Goal: Task Accomplishment & Management: Complete application form

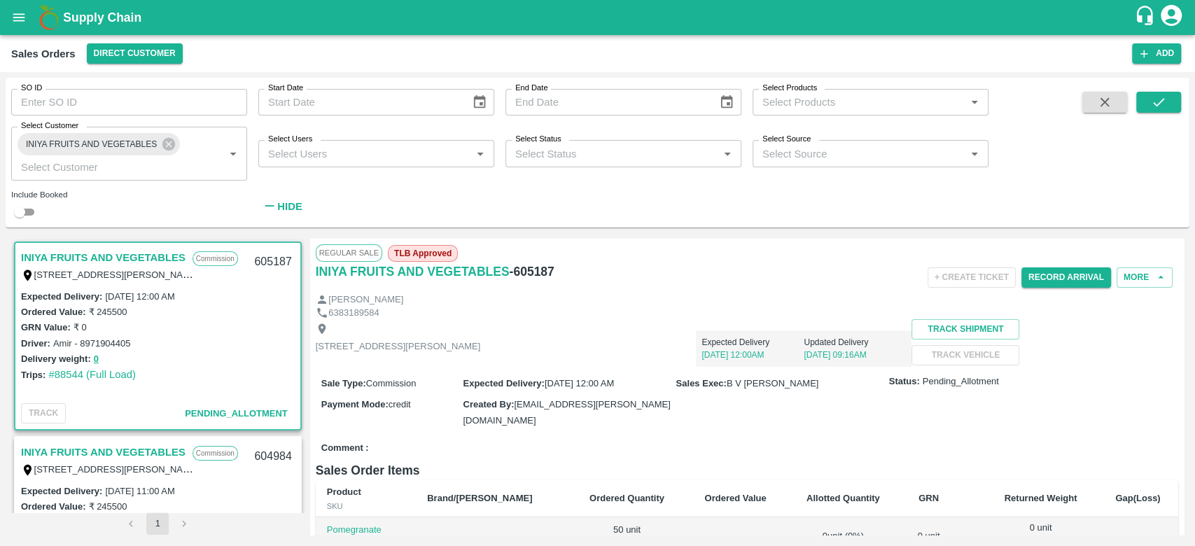
click at [97, 244] on div "INIYA FRUITS AND VEGETABLES Commission TC/73, [PERSON_NAME] FRUITS MARKET KOYAM…" at bounding box center [157, 265] width 285 height 45
click at [96, 252] on link "INIYA FRUITS AND VEGETABLES" at bounding box center [103, 257] width 164 height 18
click at [1072, 265] on div "Record Arrival" at bounding box center [1066, 277] width 90 height 31
click at [1066, 267] on button "Record Arrival" at bounding box center [1066, 277] width 90 height 20
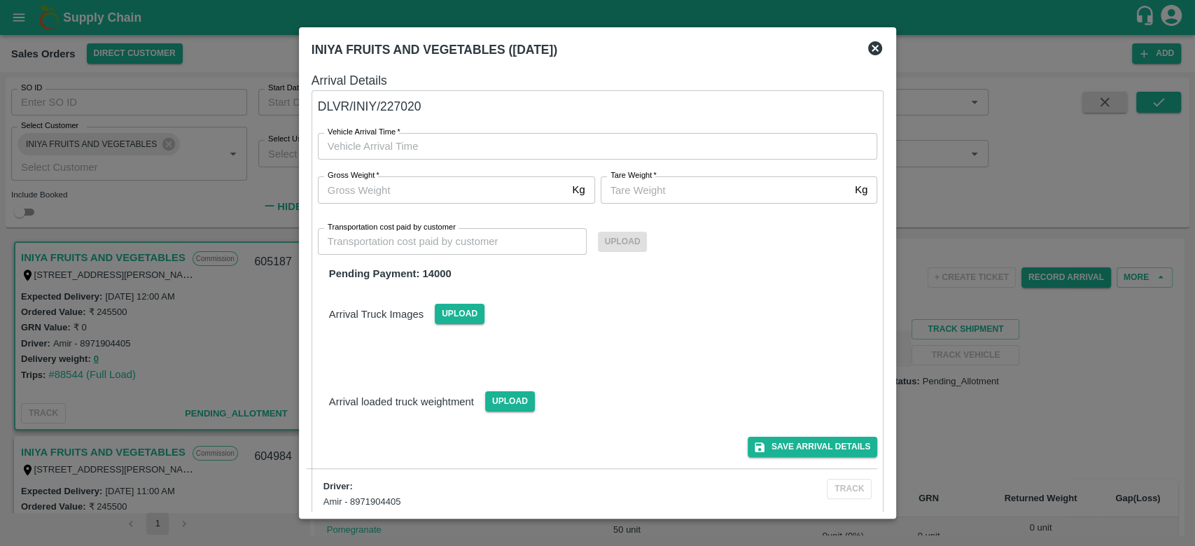
type input "DD/MM/YYYY hh:mm aa"
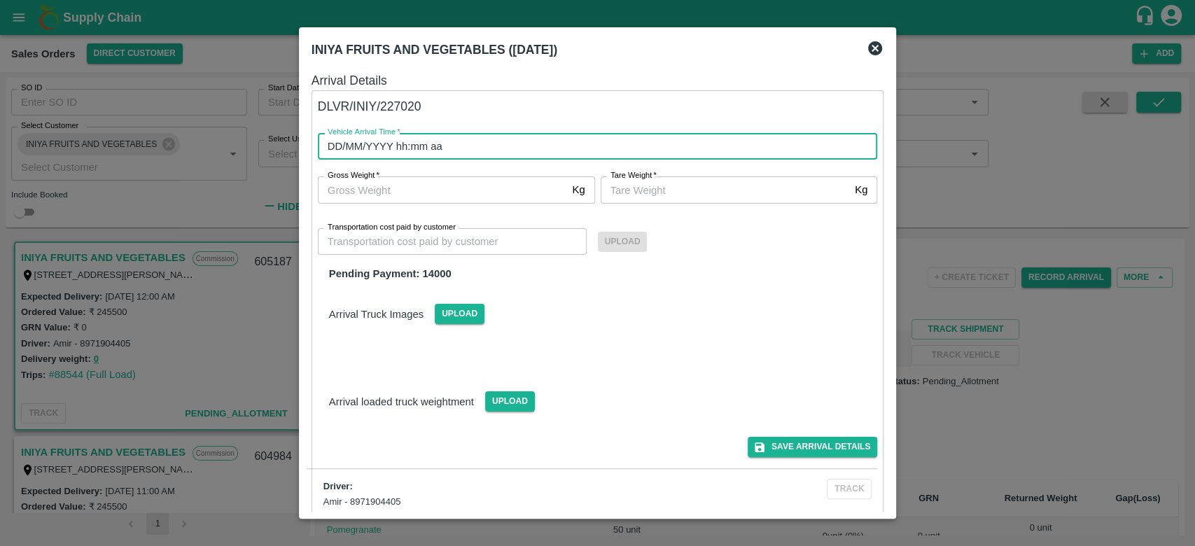
click at [328, 157] on input "DD/MM/YYYY hh:mm aa" at bounding box center [593, 146] width 550 height 27
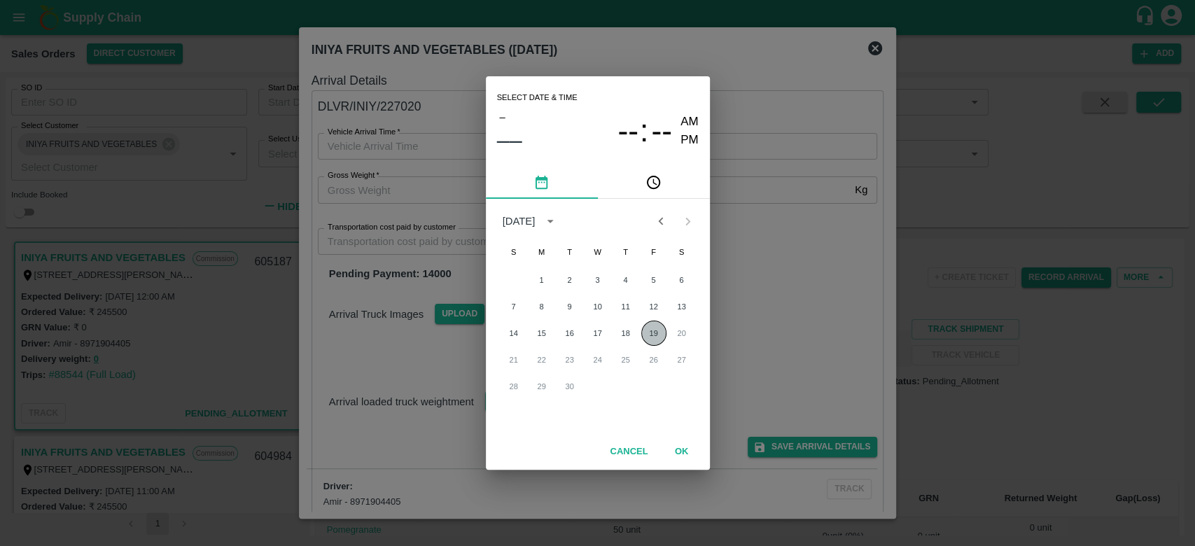
click at [661, 339] on button "19" at bounding box center [653, 333] width 25 height 25
type input "[DATE] 12:00 AM"
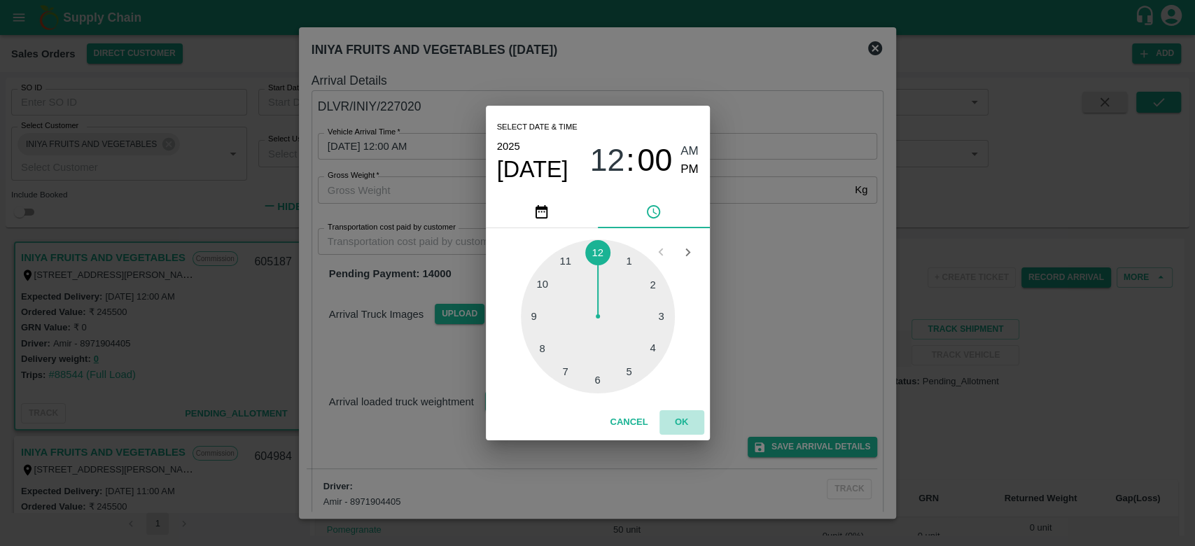
click at [680, 423] on button "OK" at bounding box center [681, 422] width 45 height 24
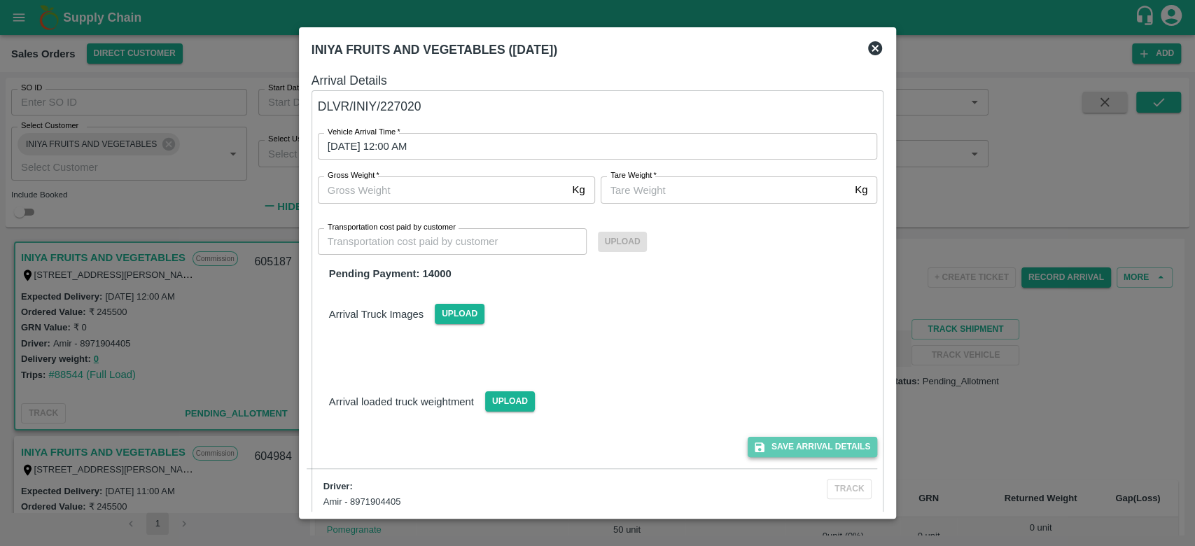
click at [825, 441] on button "Save Arrival Details" at bounding box center [812, 447] width 129 height 20
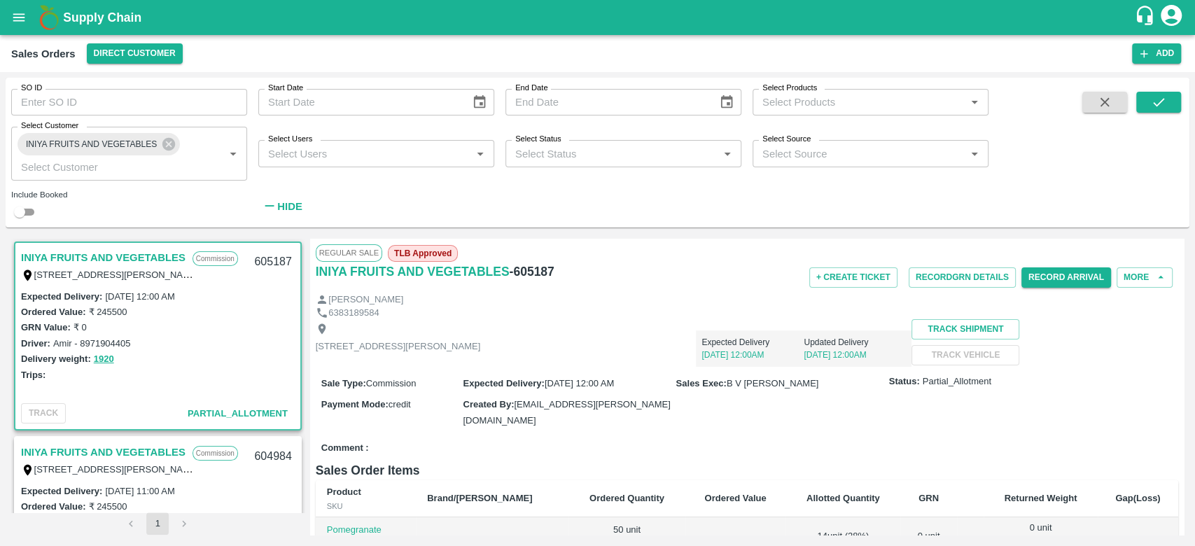
click at [109, 257] on link "INIYA FRUITS AND VEGETABLES" at bounding box center [103, 257] width 164 height 18
click at [1136, 284] on button "More" at bounding box center [1144, 277] width 56 height 20
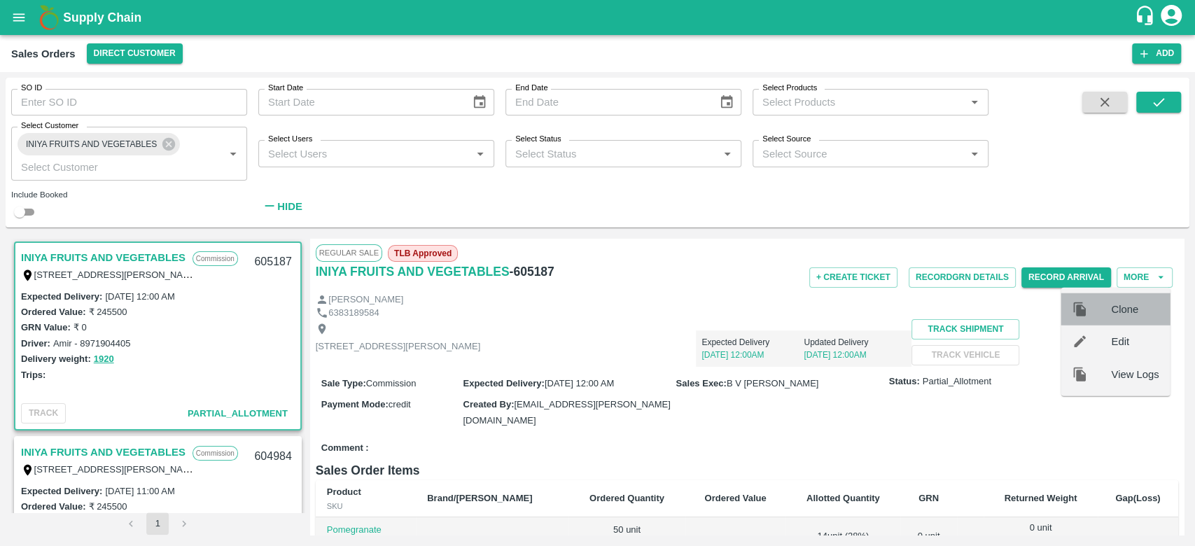
click at [1116, 317] on div "Clone" at bounding box center [1114, 309] width 109 height 32
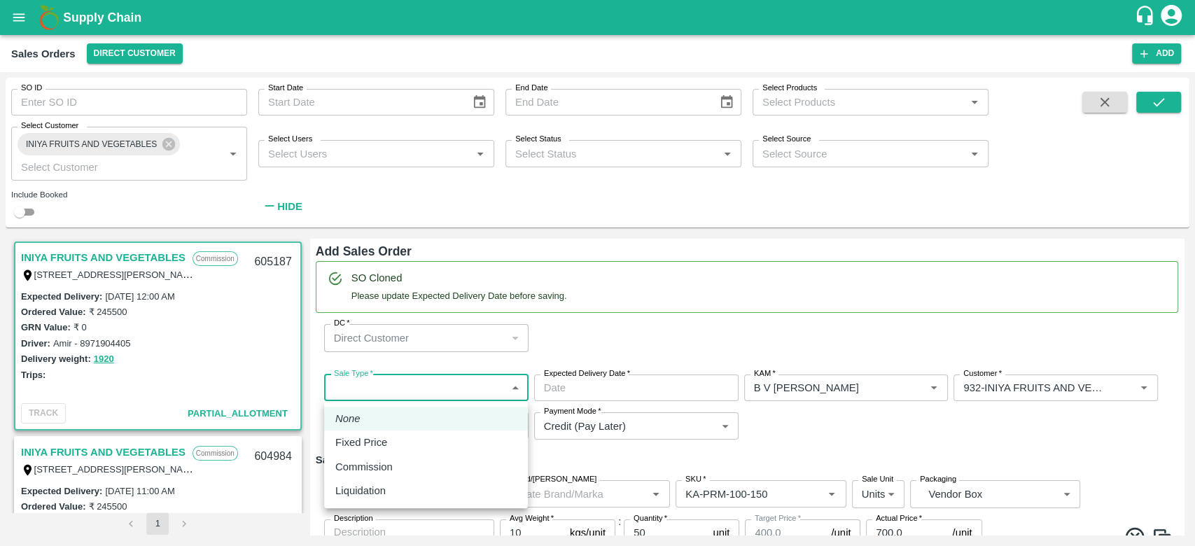
click at [400, 385] on body "Supply Chain Sales Orders Direct Customer Add SO ID SO ID Start Date Start Date…" at bounding box center [597, 273] width 1195 height 546
click at [381, 465] on p "Commission" at bounding box center [363, 466] width 57 height 15
type input "2"
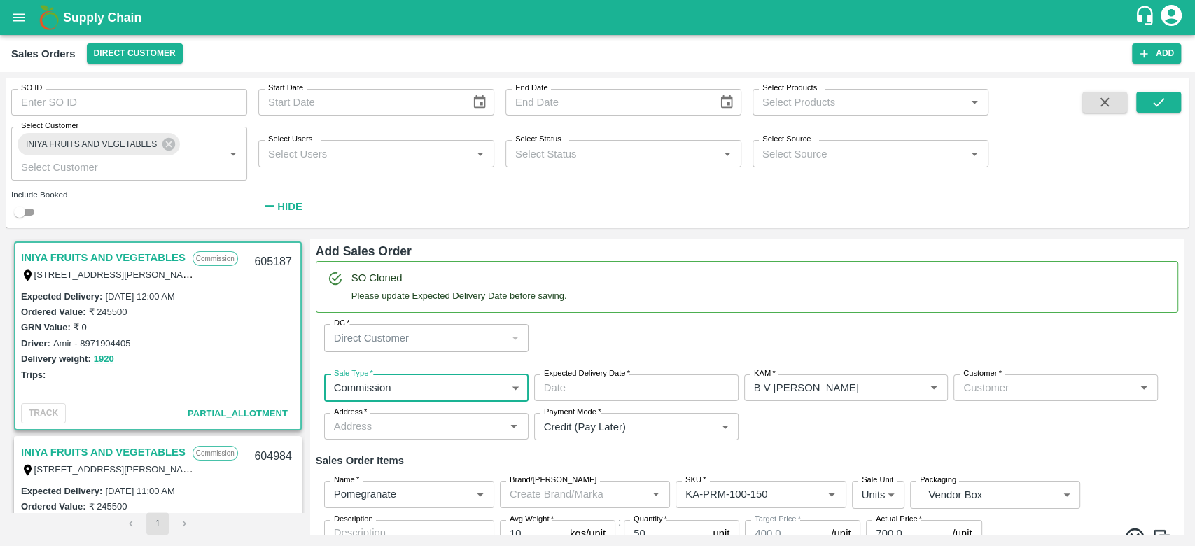
click at [640, 381] on input "Expected Delivery Date   *" at bounding box center [631, 387] width 195 height 27
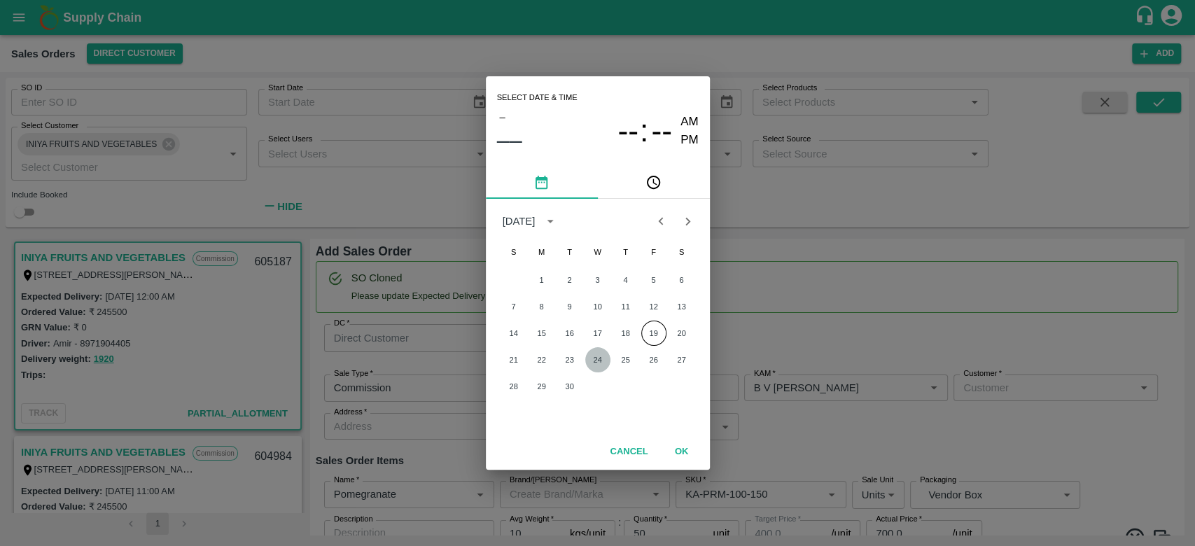
click at [598, 361] on button "24" at bounding box center [597, 359] width 25 height 25
type input "[DATE] 12:00 AM"
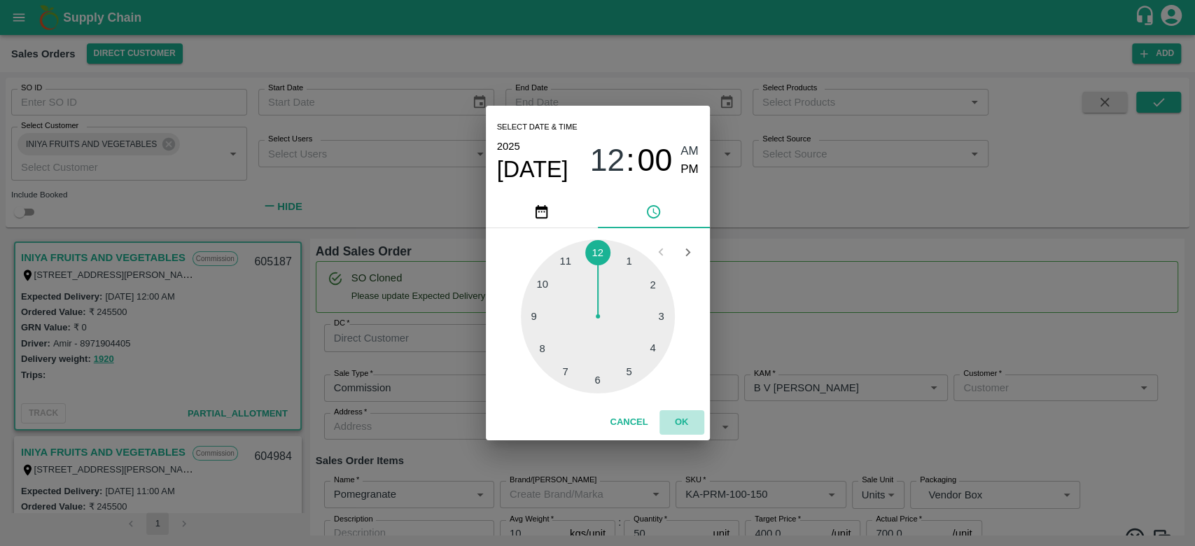
click at [679, 434] on button "OK" at bounding box center [681, 422] width 45 height 24
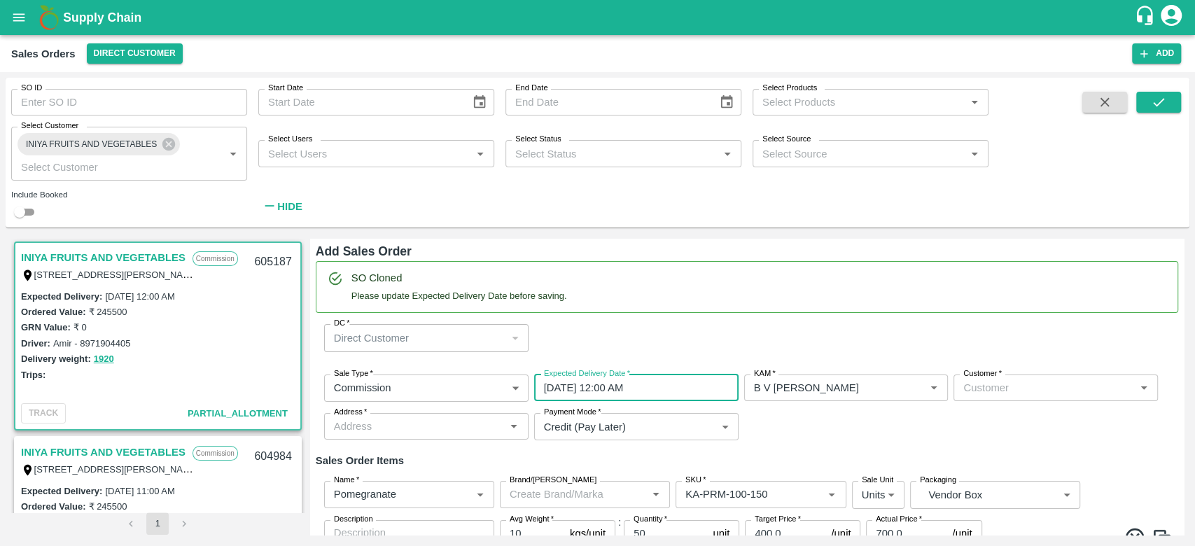
click at [982, 398] on div "Customer   *" at bounding box center [1055, 387] width 204 height 27
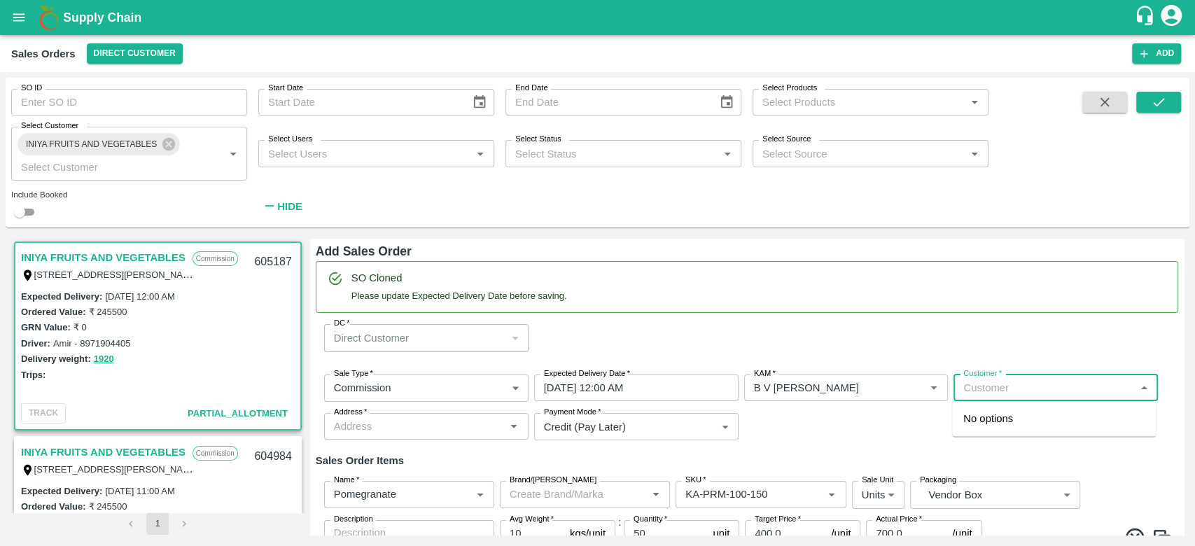
click at [982, 398] on div "Customer   *" at bounding box center [1055, 387] width 204 height 27
click at [990, 430] on p "Wholesale" at bounding box center [981, 433] width 36 height 13
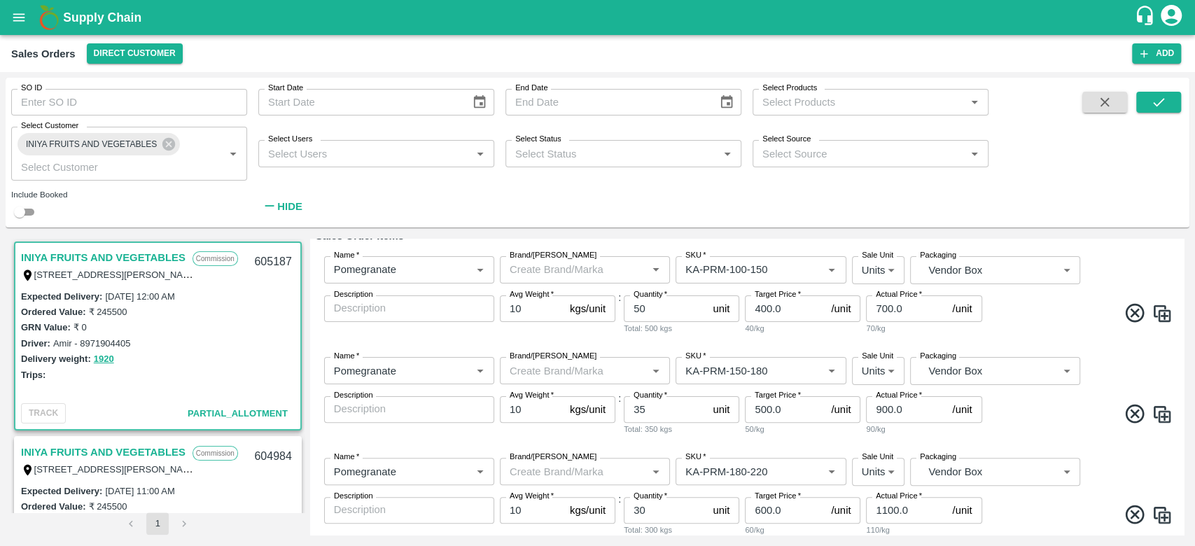
scroll to position [1436, 0]
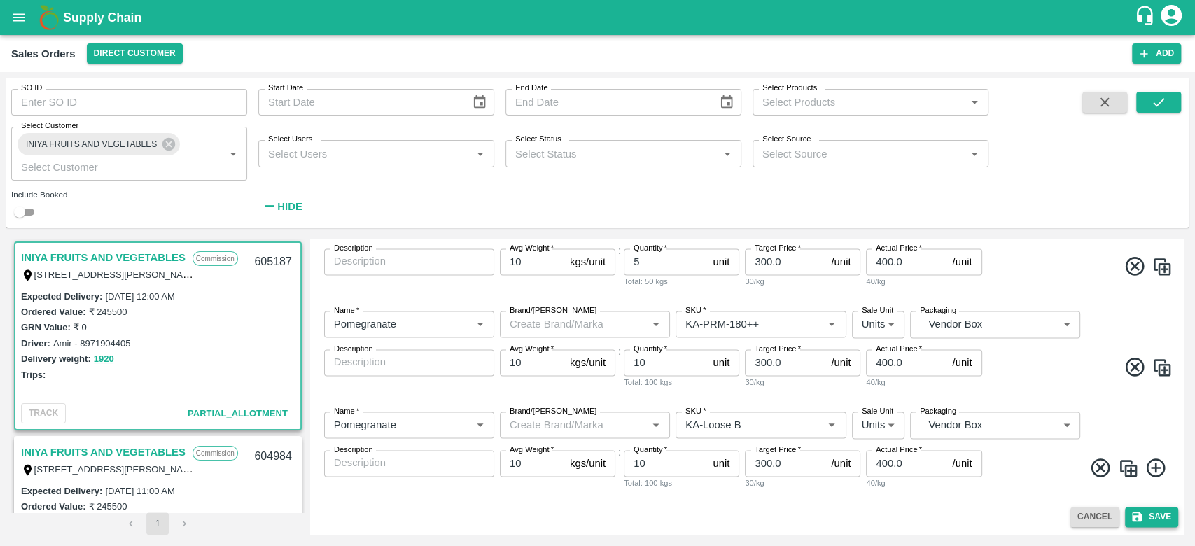
type input "932-INIYA FRUITS AND VEGETABLES"
click at [1144, 507] on button "Save" at bounding box center [1151, 517] width 53 height 20
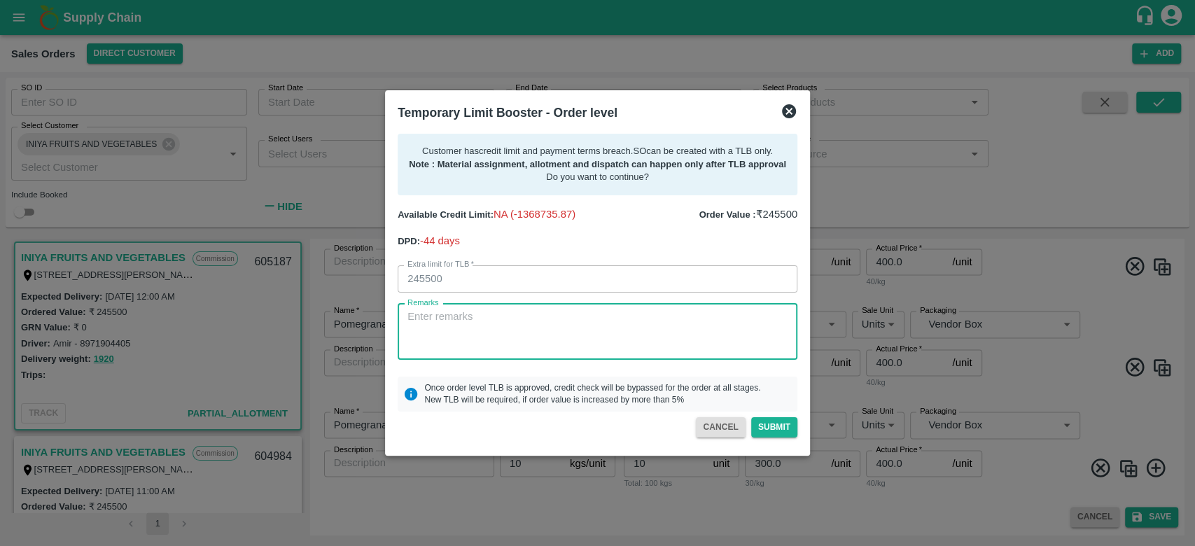
click at [554, 309] on textarea "Remarks" at bounding box center [597, 331] width 380 height 44
click at [440, 336] on textarea "For creation of SO,3.15L of payment received on [DATE] next payment exapexted by" at bounding box center [597, 331] width 380 height 44
click at [489, 332] on textarea "For creation of SO,3.15L of payment received on [DATE] next payment exapected by" at bounding box center [597, 331] width 380 height 44
click at [423, 333] on textarea "For creation of SO,3.15L of payment received on [DATE] next payment exapected by" at bounding box center [597, 331] width 380 height 44
click at [449, 335] on textarea "For creation of SO,3.15L of payment received on [DATE] next payment eepected by" at bounding box center [597, 331] width 380 height 44
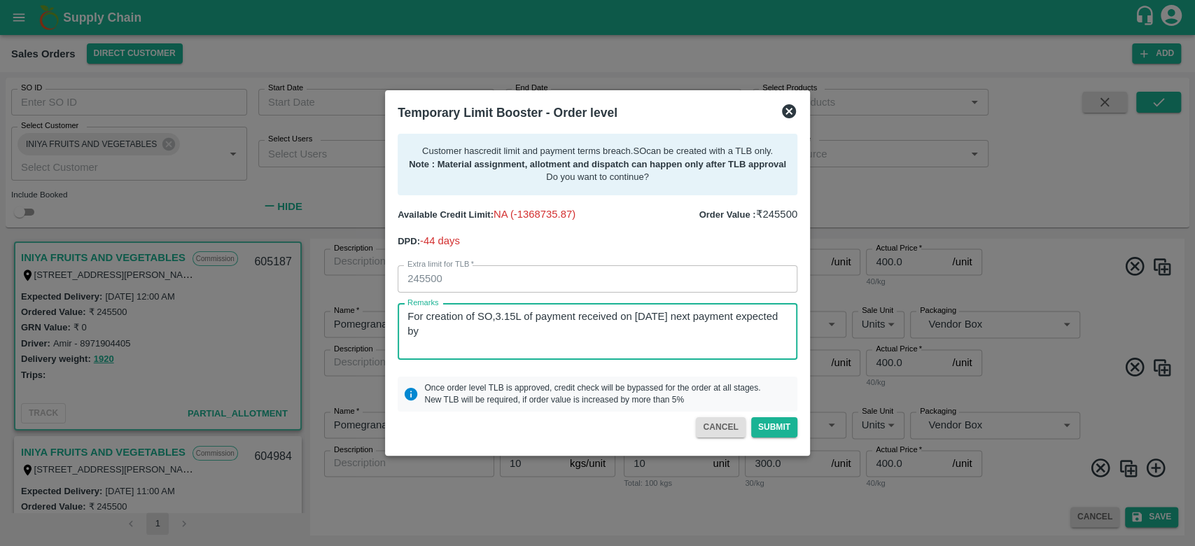
click at [505, 337] on textarea "For creation of SO,3.15L of payment received on [DATE] next payment expected by" at bounding box center [597, 331] width 380 height 44
click at [540, 332] on textarea "For creation of SO,3.15L of payment received on [DATE] next payment expected by…" at bounding box center [597, 331] width 380 height 44
click at [705, 336] on textarea "For creation of SO,3.15L of payment received on [DATE] next payment expected by…" at bounding box center [597, 331] width 380 height 44
type textarea "For creation of SO,3.15L of payment received on [DATE] next payment expected by…"
click at [773, 434] on button "Submit" at bounding box center [774, 427] width 46 height 20
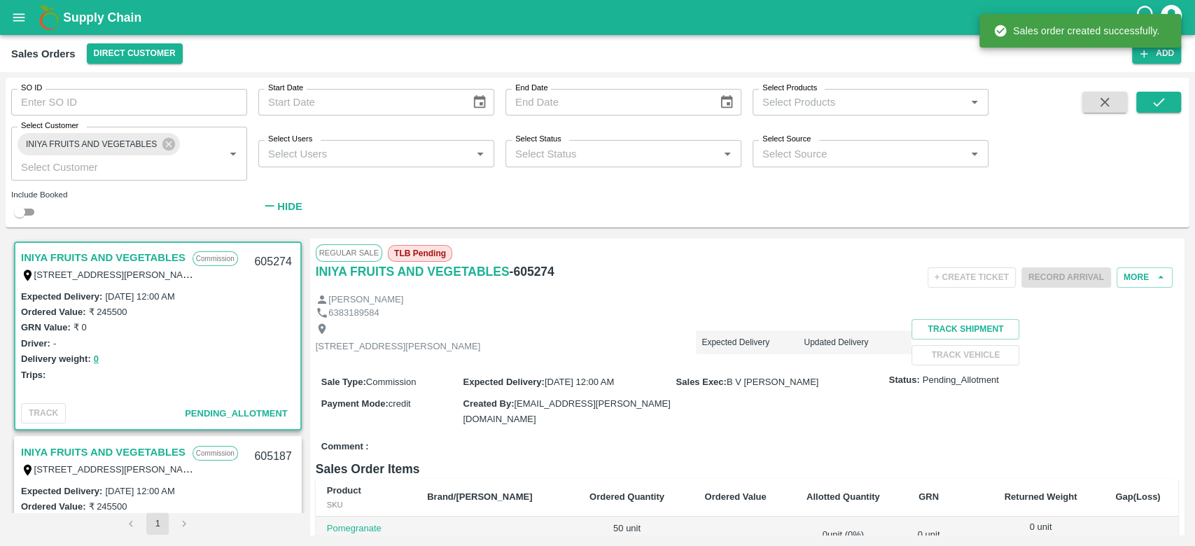
scroll to position [3, 0]
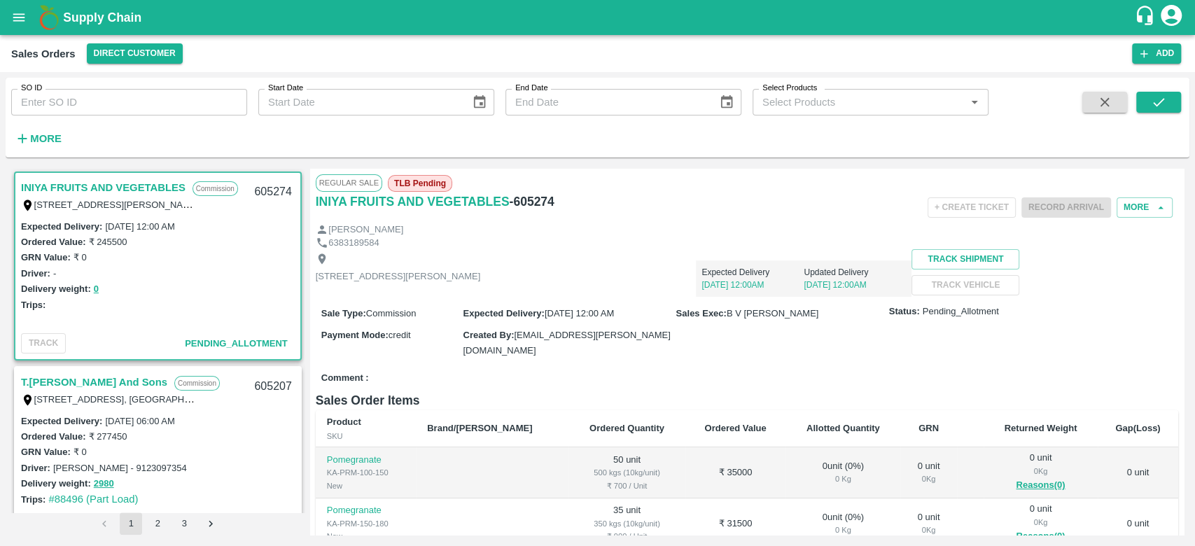
click at [684, 178] on div "Regular Sale TLB Pending" at bounding box center [747, 182] width 862 height 17
